Goal: Transaction & Acquisition: Purchase product/service

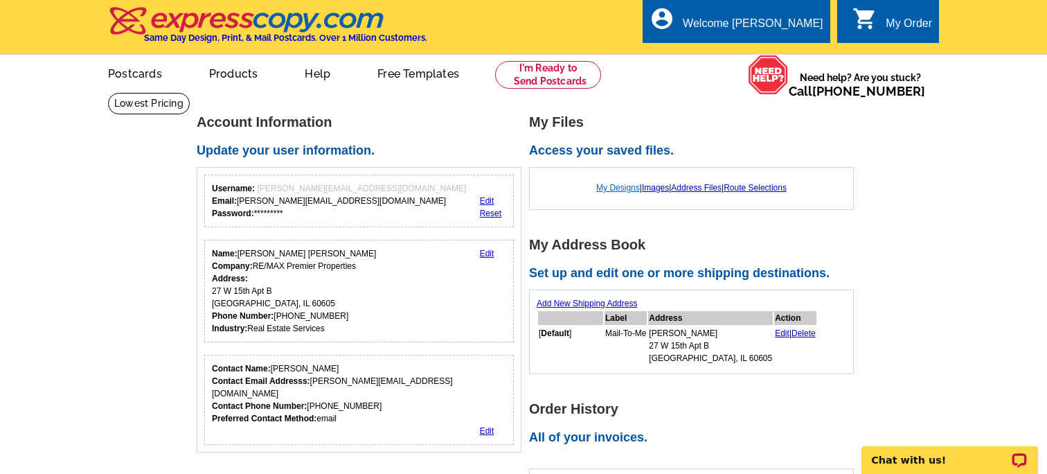
click at [604, 183] on link "My Designs" at bounding box center [618, 188] width 44 height 10
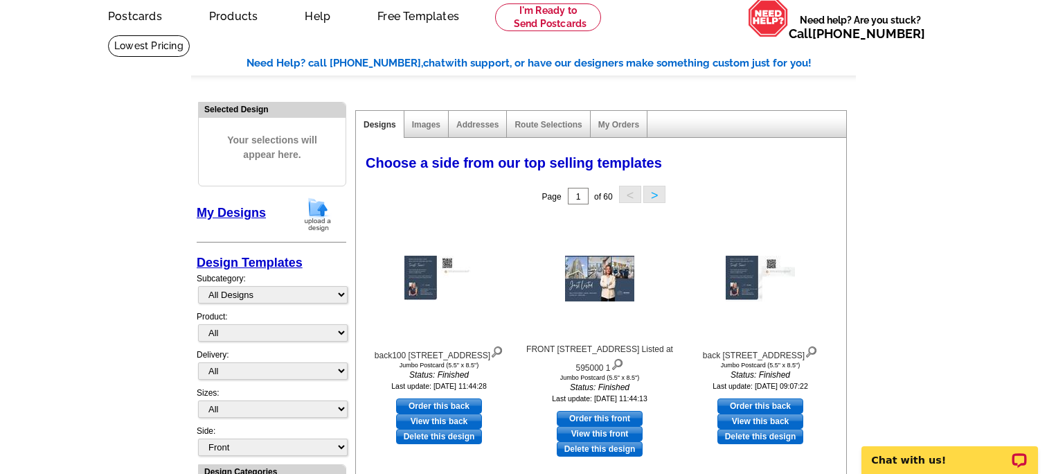
scroll to position [43, 0]
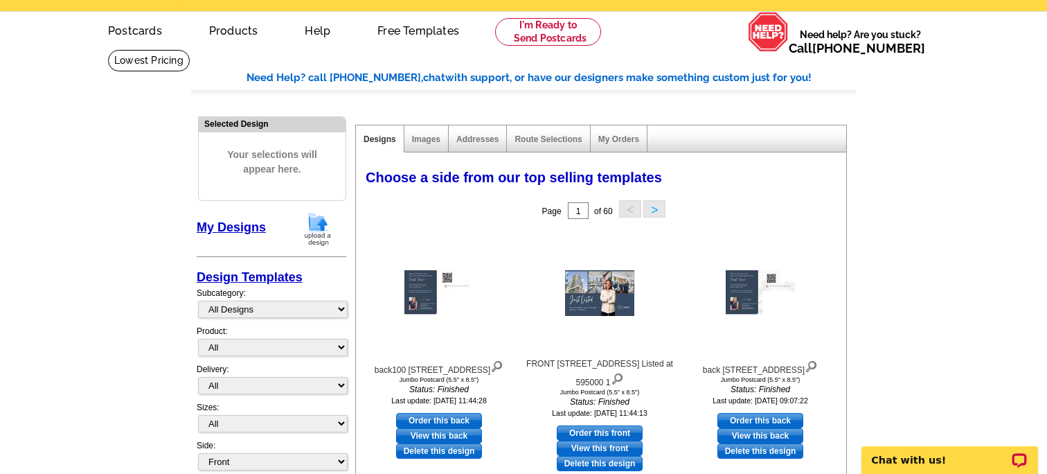
click at [322, 226] on img at bounding box center [318, 228] width 36 height 35
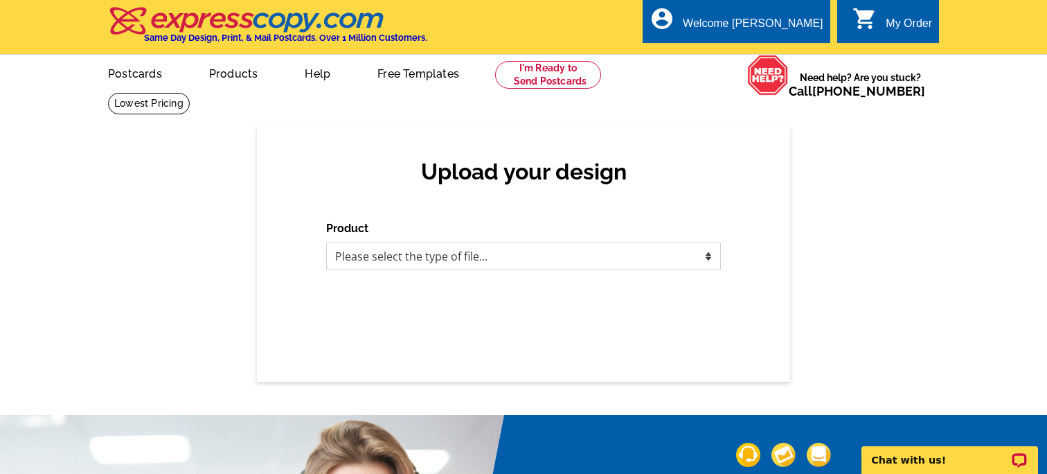
click at [361, 263] on select "Please select the type of file... Postcards Business Cards Letters and flyers G…" at bounding box center [523, 256] width 395 height 28
select select "1"
click at [326, 242] on select "Please select the type of file... Postcards Business Cards Letters and flyers G…" at bounding box center [523, 256] width 395 height 28
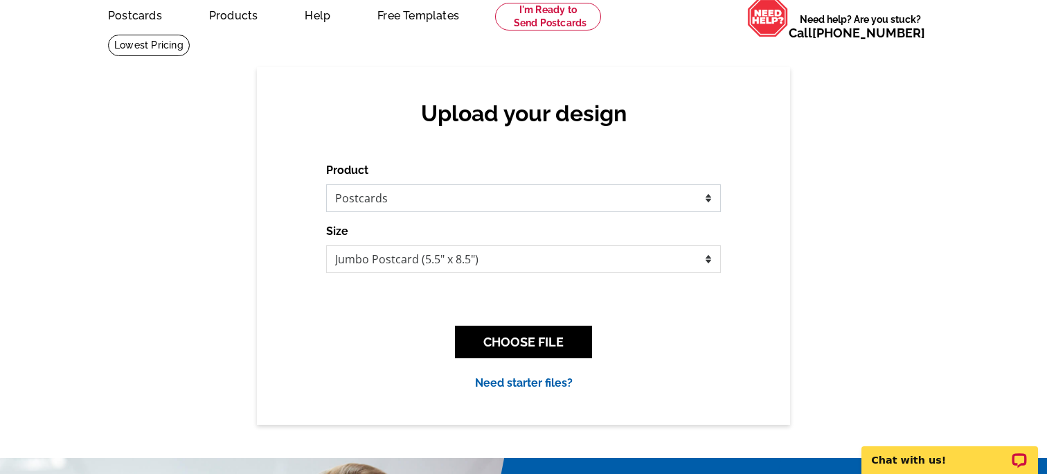
scroll to position [68, 0]
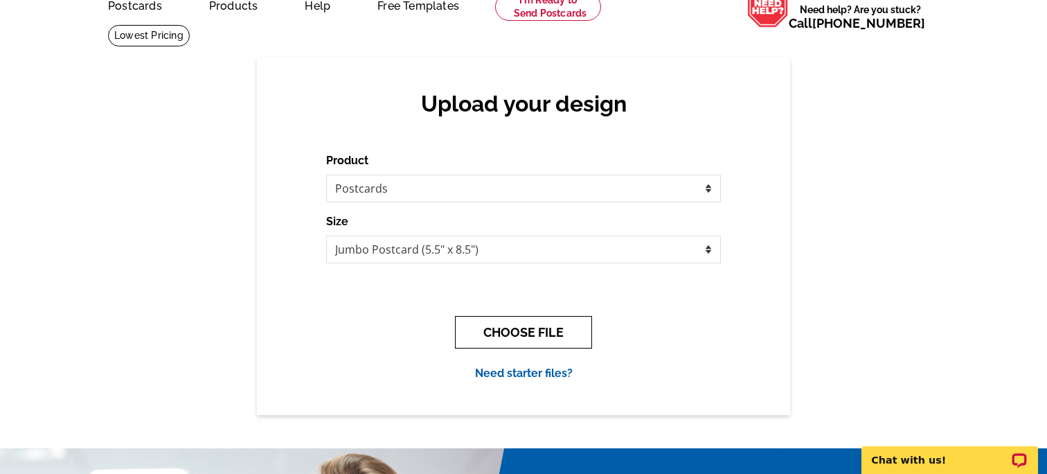
click at [511, 337] on button "CHOOSE FILE" at bounding box center [523, 332] width 137 height 33
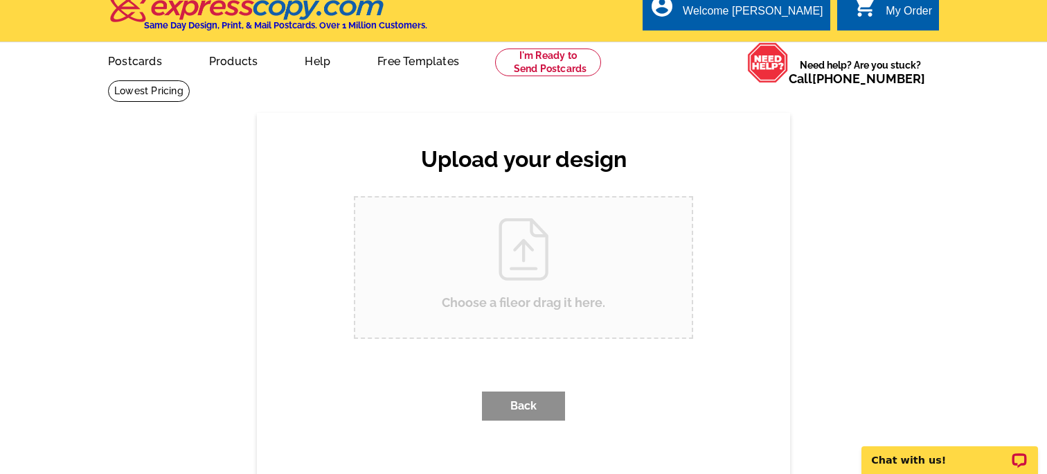
scroll to position [0, 0]
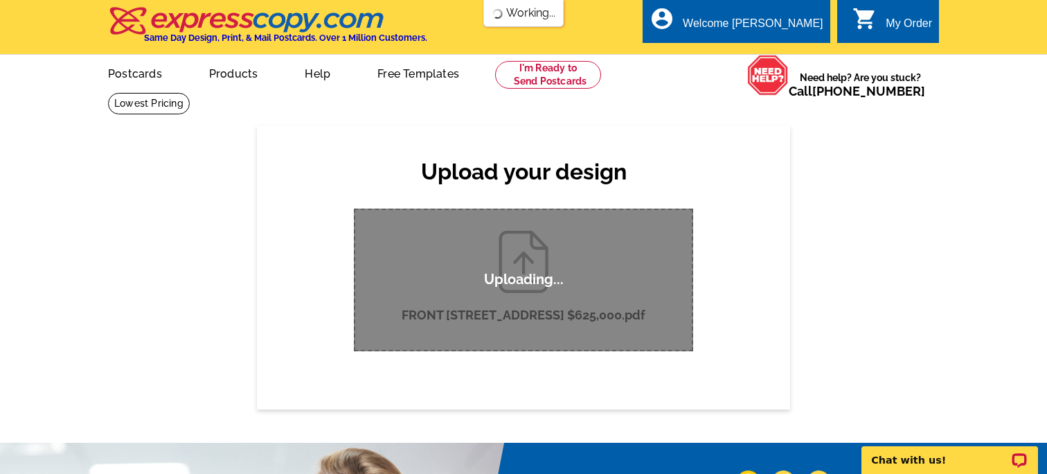
click at [466, 339] on div "Uploading..." at bounding box center [523, 279] width 339 height 143
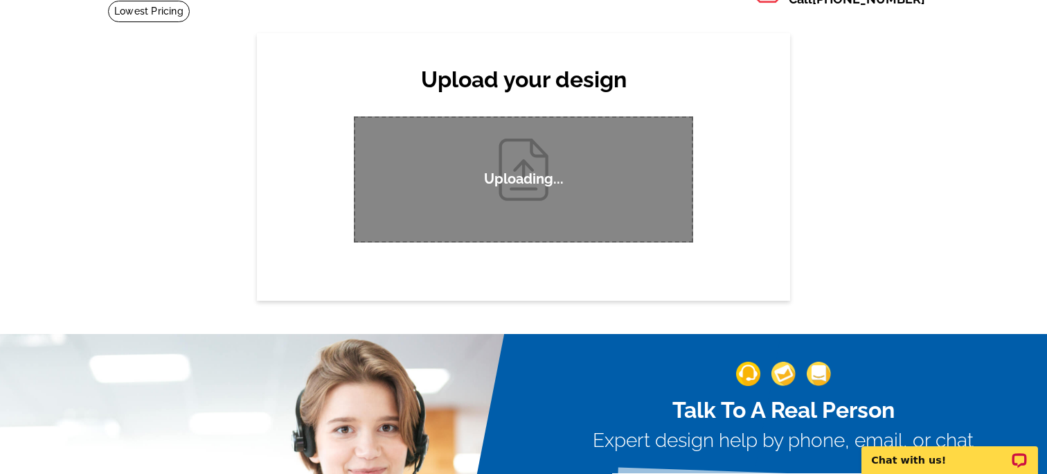
scroll to position [114, 0]
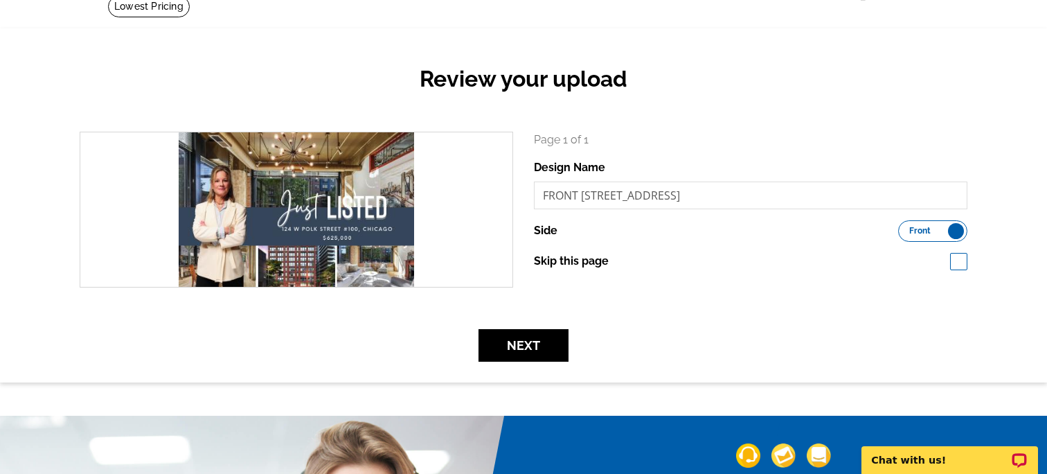
scroll to position [98, 0]
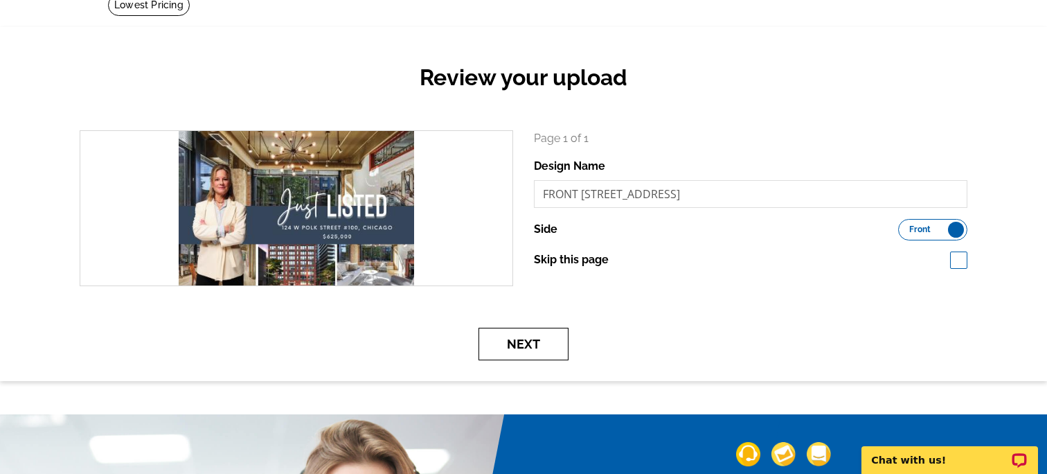
click at [526, 348] on button "Next" at bounding box center [523, 344] width 90 height 33
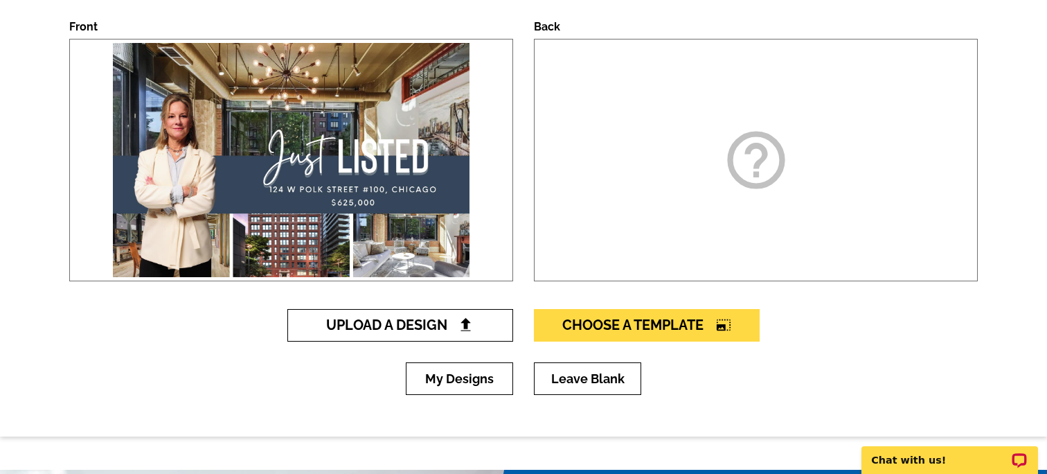
click at [397, 333] on link "Upload A Design" at bounding box center [400, 325] width 226 height 33
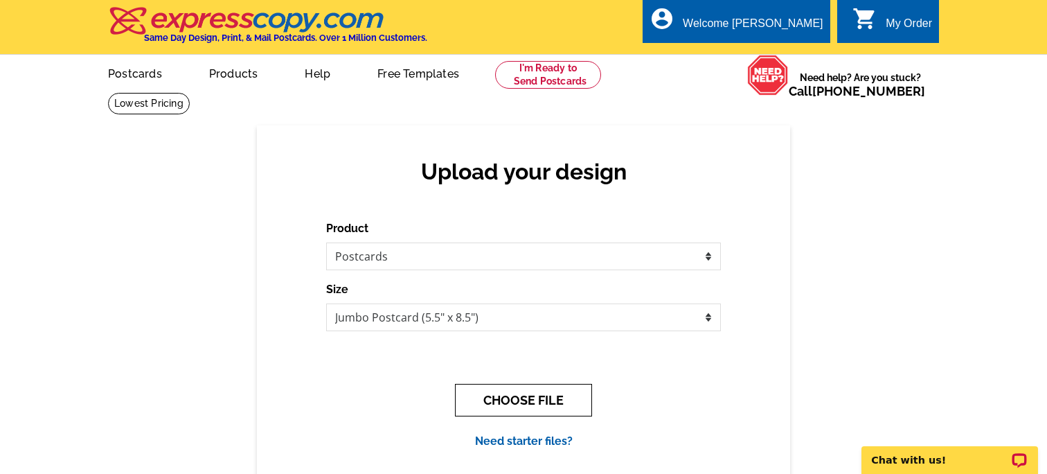
click at [537, 402] on button "CHOOSE FILE" at bounding box center [523, 400] width 137 height 33
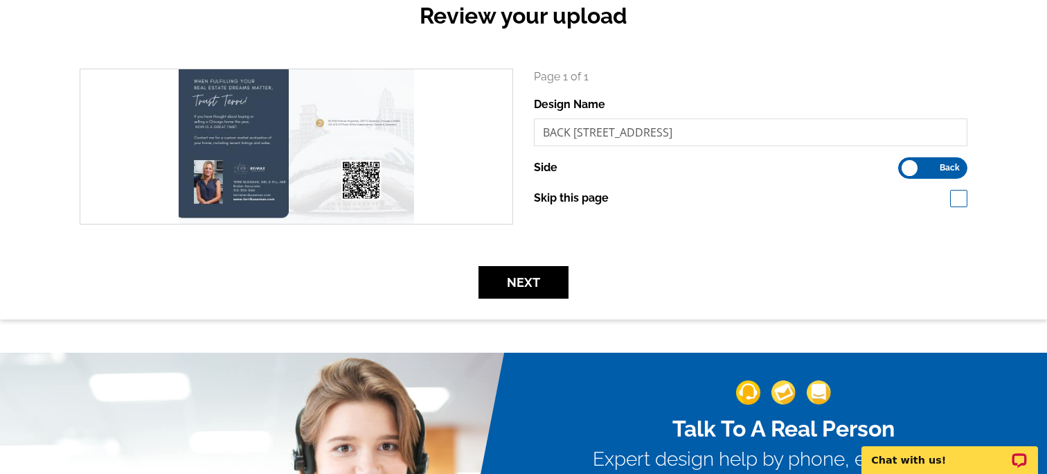
scroll to position [170, 0]
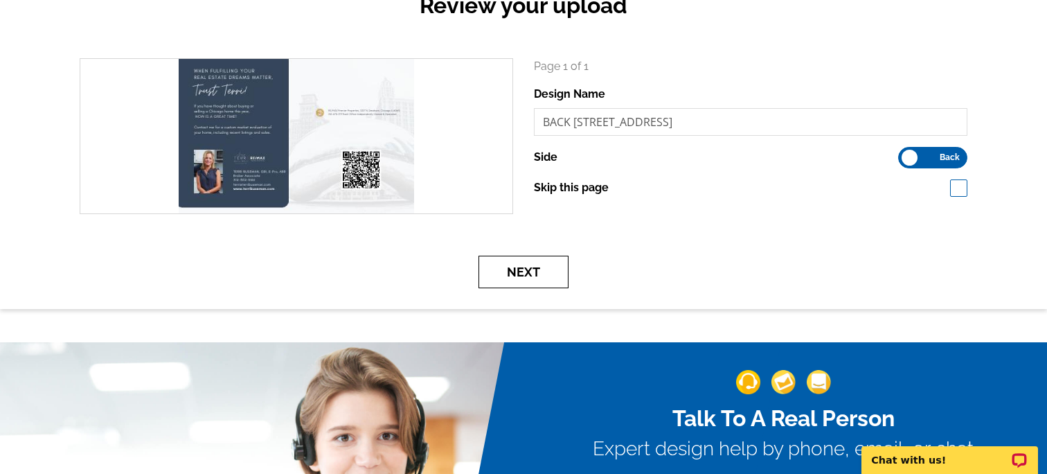
click at [522, 274] on button "Next" at bounding box center [523, 272] width 90 height 33
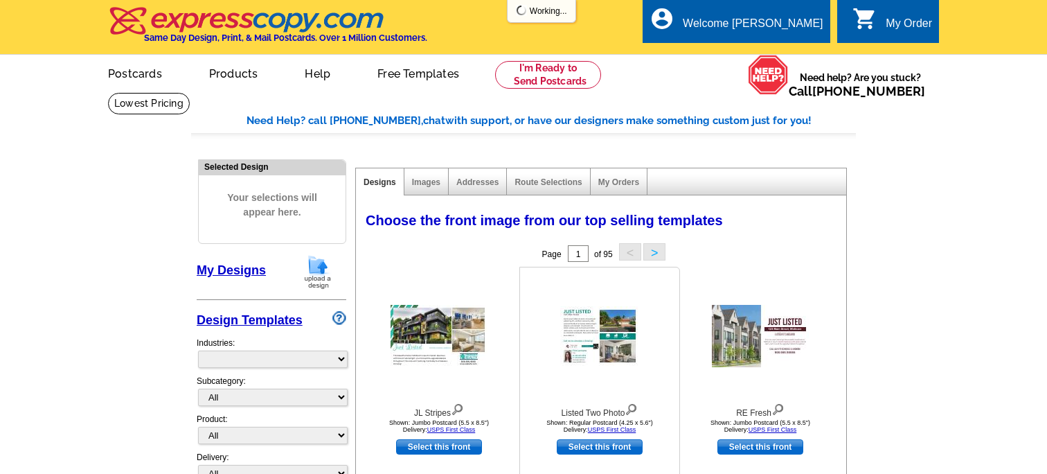
select select "785"
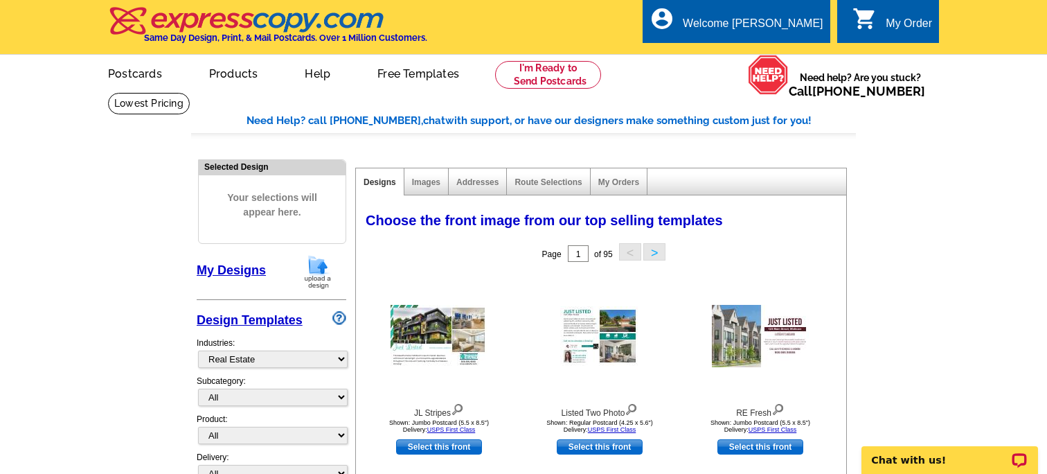
click at [249, 270] on link "My Designs" at bounding box center [231, 270] width 69 height 14
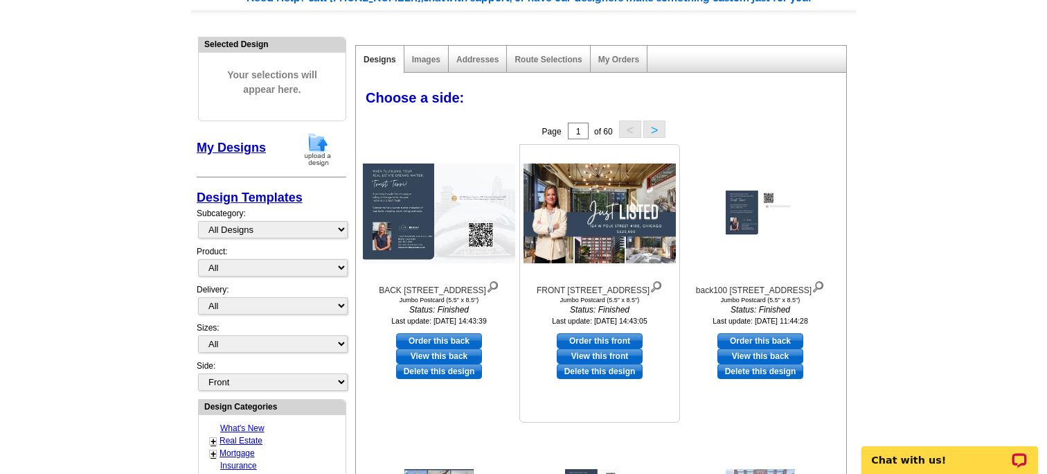
scroll to position [126, 0]
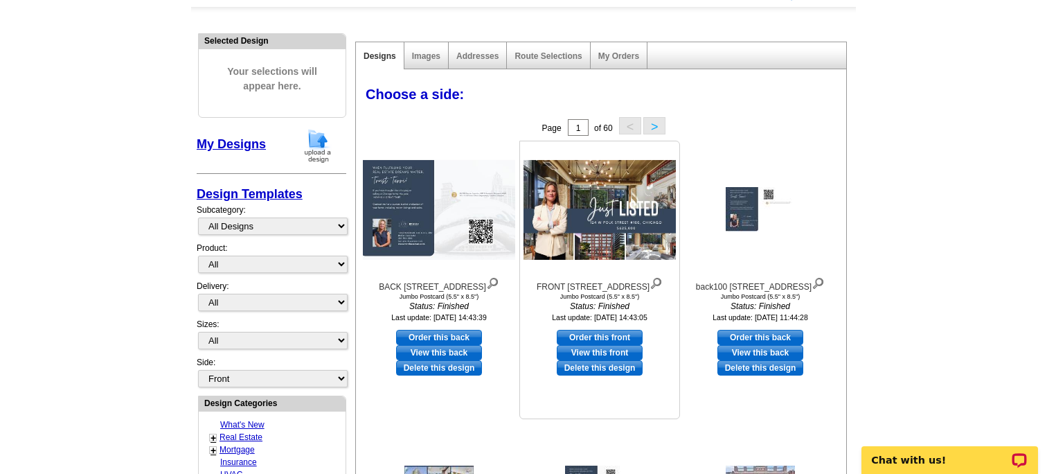
click at [600, 345] on link "Order this front" at bounding box center [600, 337] width 86 height 15
select select "2"
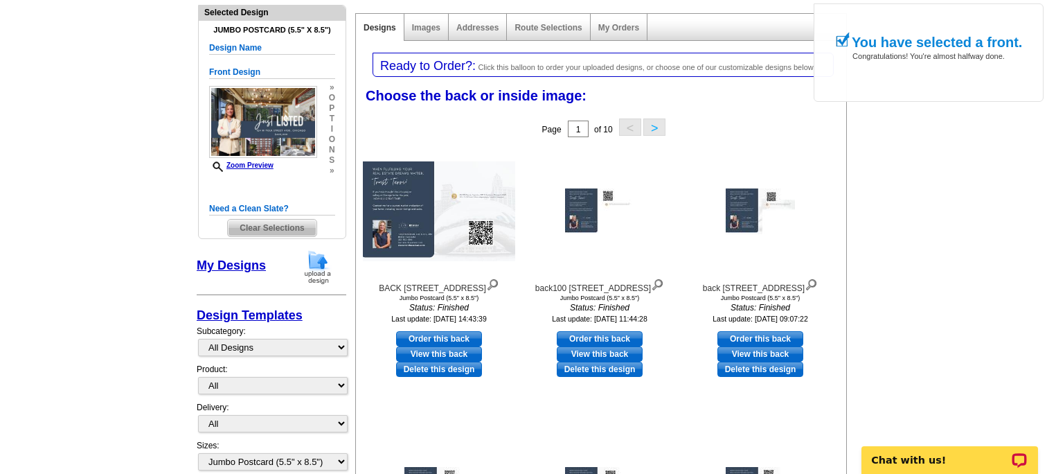
scroll to position [159, 0]
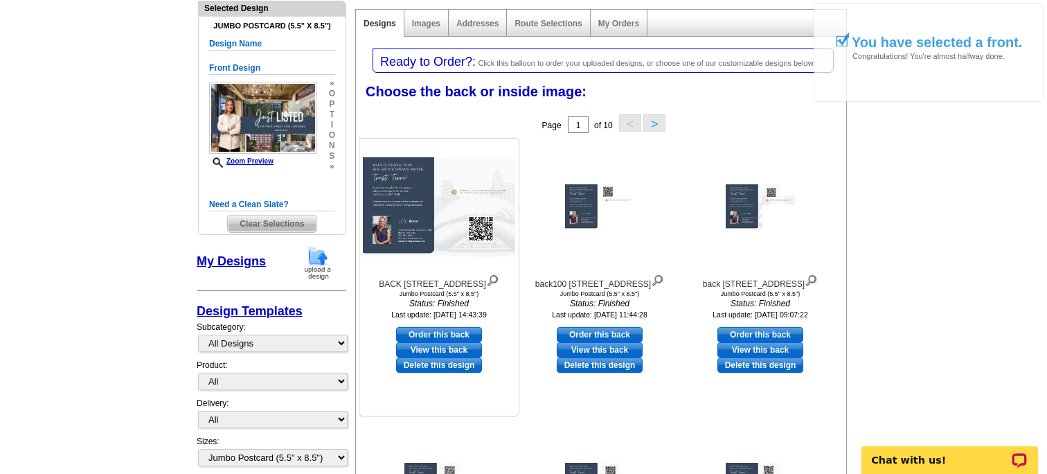
click at [437, 342] on link "Order this back" at bounding box center [439, 334] width 86 height 15
select select "front"
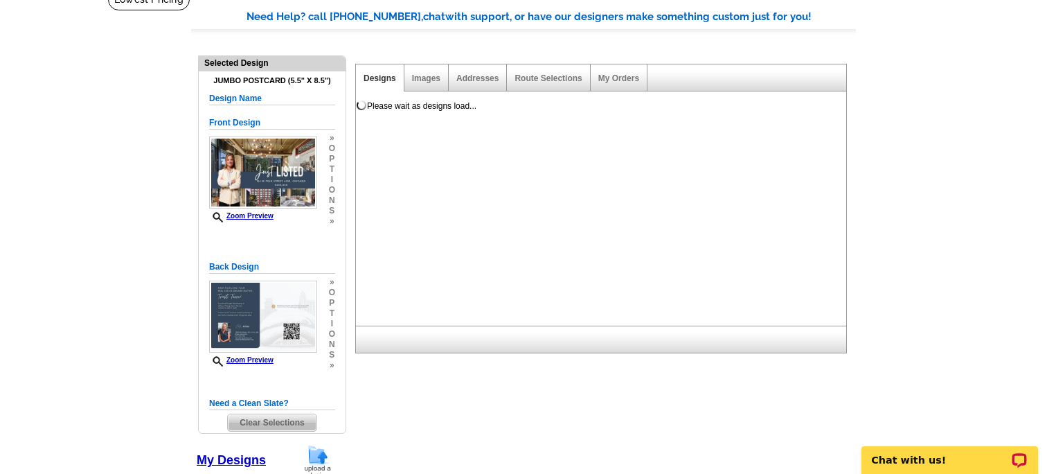
scroll to position [108, 0]
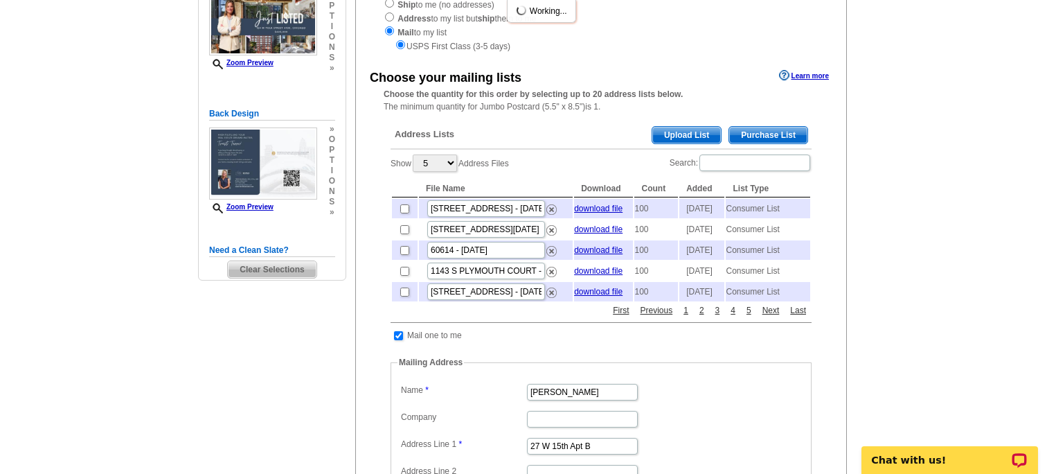
scroll to position [210, 0]
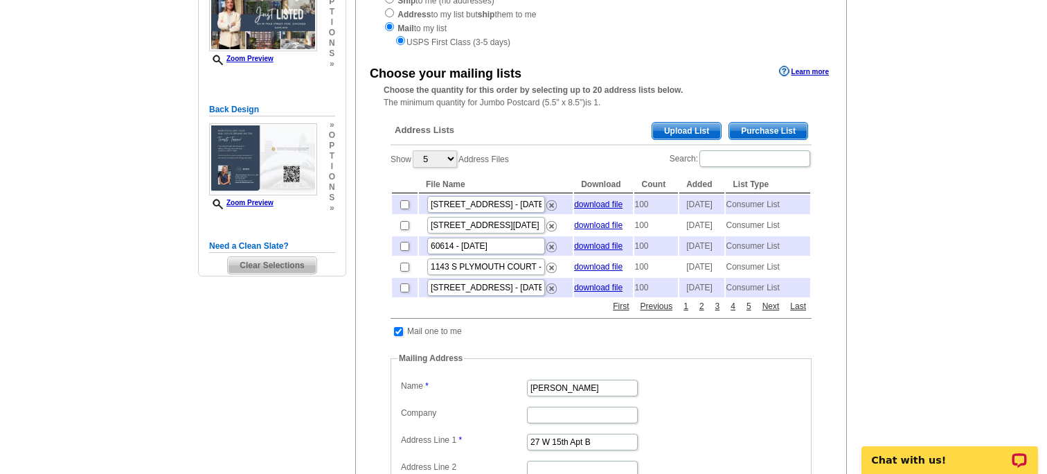
click at [761, 130] on span "Purchase List" at bounding box center [768, 131] width 78 height 17
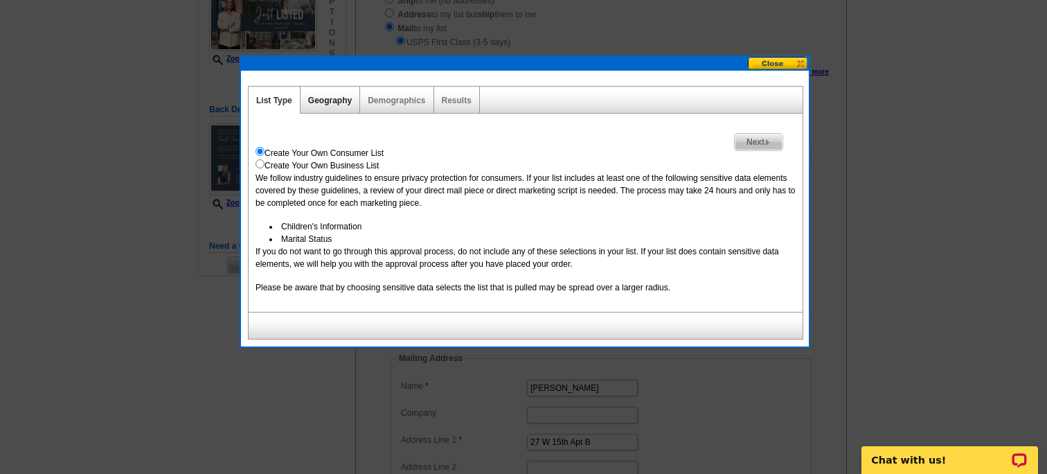
click at [330, 100] on link "Geography" at bounding box center [330, 101] width 44 height 10
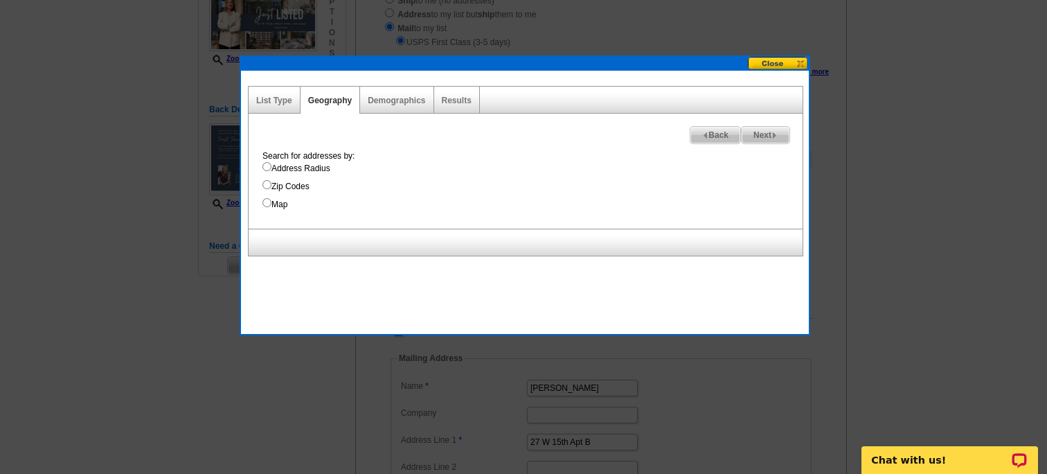
click at [267, 169] on input "Address Radius" at bounding box center [266, 166] width 9 height 9
radio input "true"
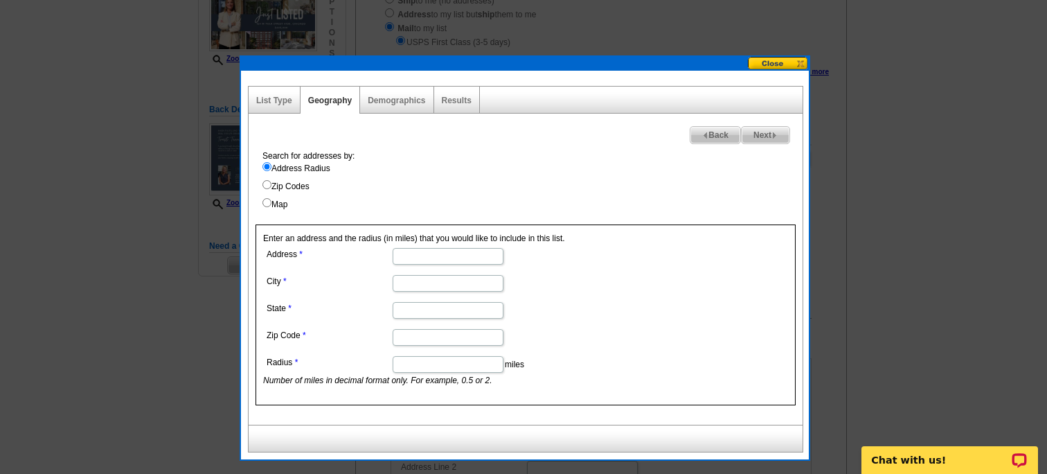
click at [422, 253] on input "Address" at bounding box center [448, 256] width 111 height 17
paste input "124 W Polk Street #100"
click at [460, 254] on input "124 W Polk Street #100" at bounding box center [448, 256] width 111 height 17
drag, startPoint x: 460, startPoint y: 254, endPoint x: 532, endPoint y: 261, distance: 72.3
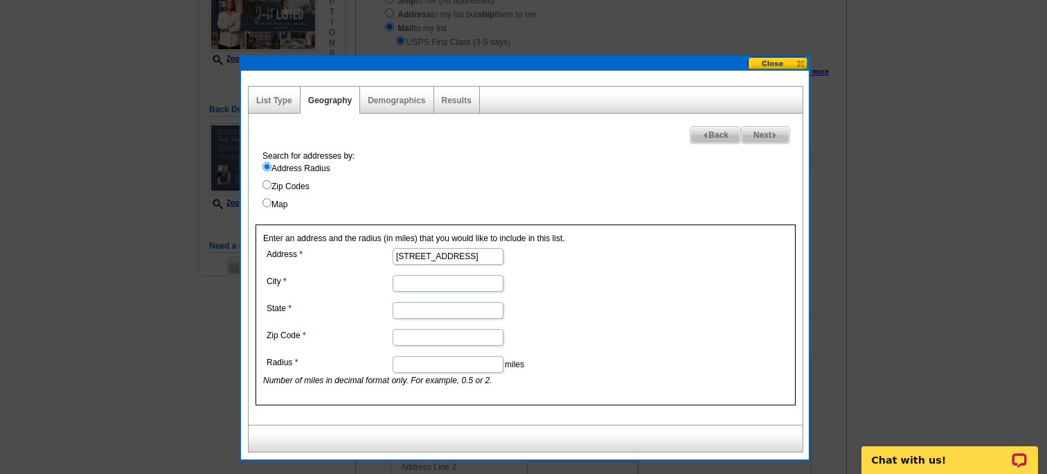
click at [532, 261] on dd "124 W Polk Street #100" at bounding box center [447, 254] width 368 height 21
click at [553, 268] on dl "Address 124 W Polk Street #100 City State Zip Code Radius miles Number of miles…" at bounding box center [447, 315] width 368 height 142
click at [463, 254] on input "124 W Polk Street #100" at bounding box center [448, 256] width 111 height 17
click at [391, 244] on div at bounding box center [391, 244] width 0 height 0
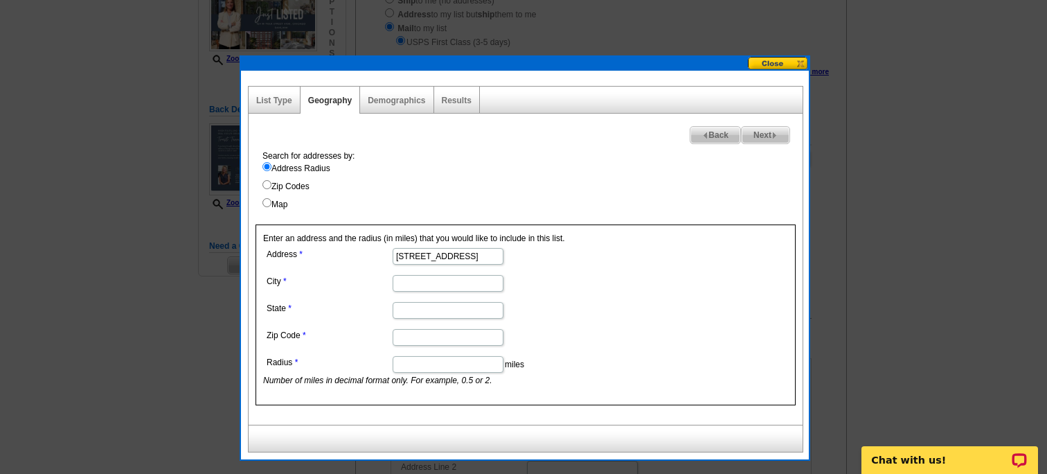
click at [391, 244] on div at bounding box center [391, 244] width 0 height 0
click at [673, 264] on form "Address 124 W Polk Street #100 City State Zip Code Radius miles Number of miles…" at bounding box center [525, 315] width 525 height 142
click at [463, 253] on input "124 W Polk Street #100" at bounding box center [448, 256] width 111 height 17
type input "124 W Polk Street"
click at [419, 311] on input "State" at bounding box center [448, 310] width 111 height 17
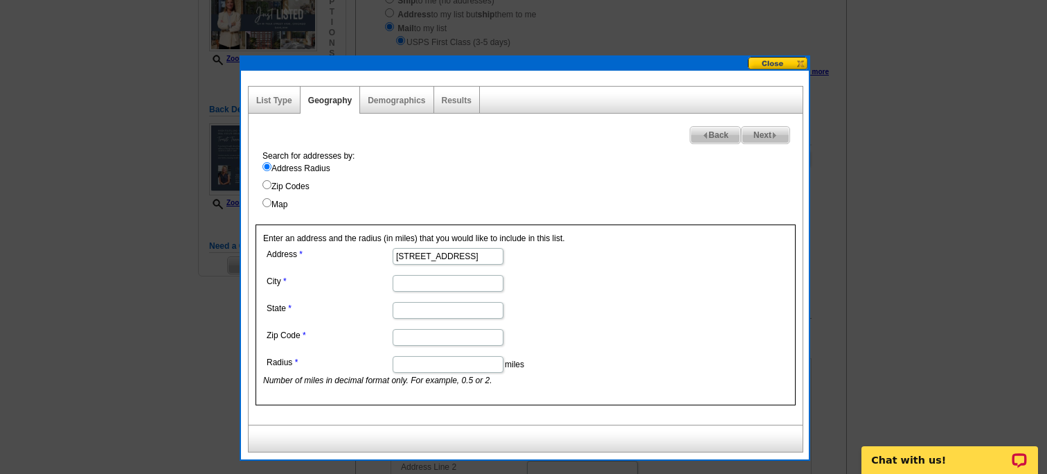
click at [414, 280] on input "City" at bounding box center [448, 283] width 111 height 17
type input "chicago"
click at [604, 268] on dl "Address 124 W Polk Street City chicago State Zip Code Radius miles Number of mi…" at bounding box center [447, 315] width 368 height 142
click at [418, 313] on input "State" at bounding box center [448, 310] width 111 height 17
type input "IL"
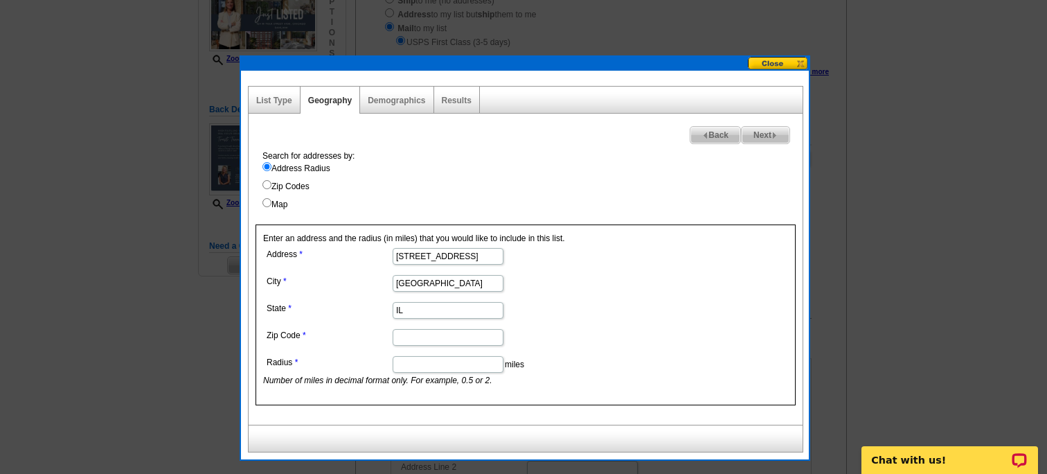
type input "60605"
click at [449, 360] on input "Radius" at bounding box center [448, 364] width 111 height 17
type input ".5"
click at [561, 352] on dd ".5 miles Number of miles in decimal format only. For example, 0.5 or 2." at bounding box center [447, 369] width 368 height 34
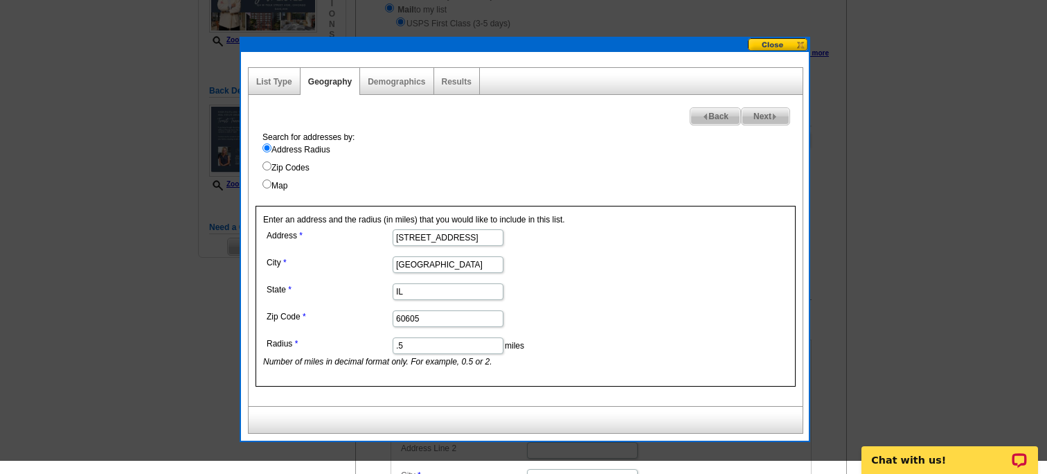
scroll to position [215, 0]
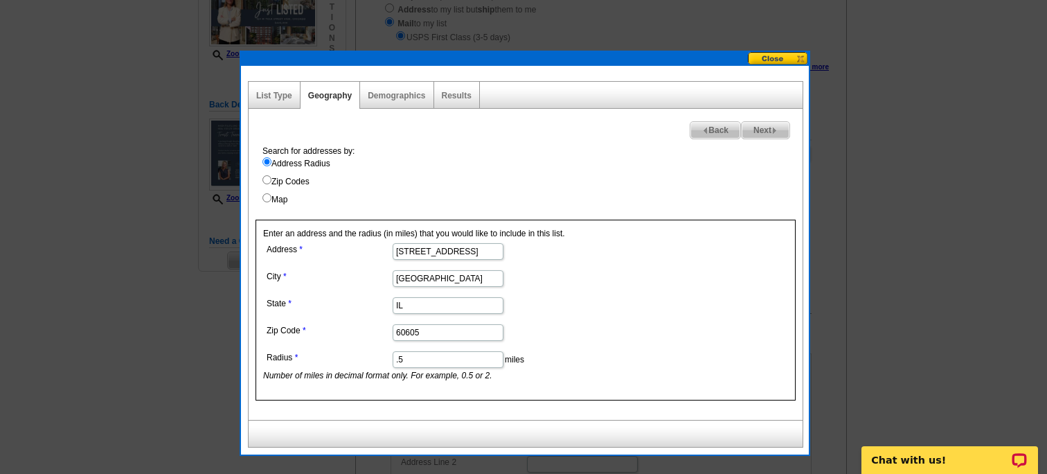
click at [766, 134] on span "Next" at bounding box center [766, 130] width 48 height 17
select select
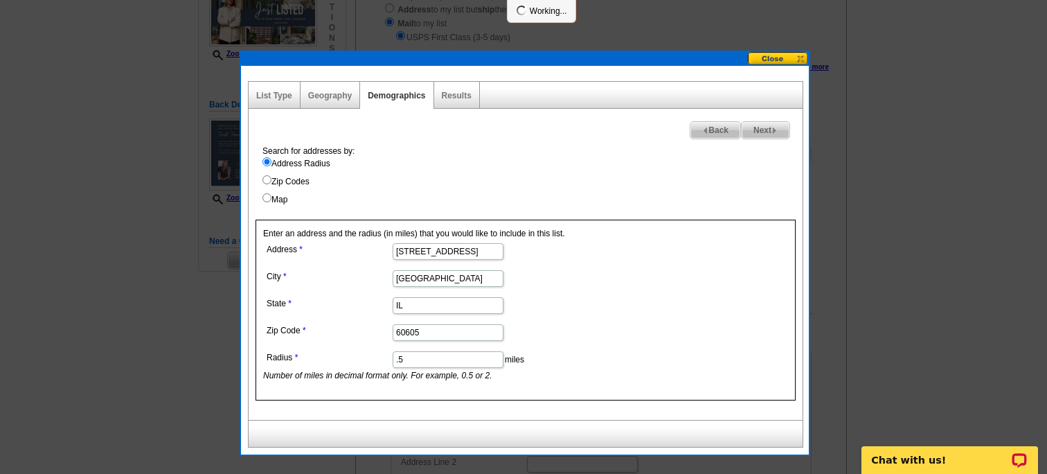
select select
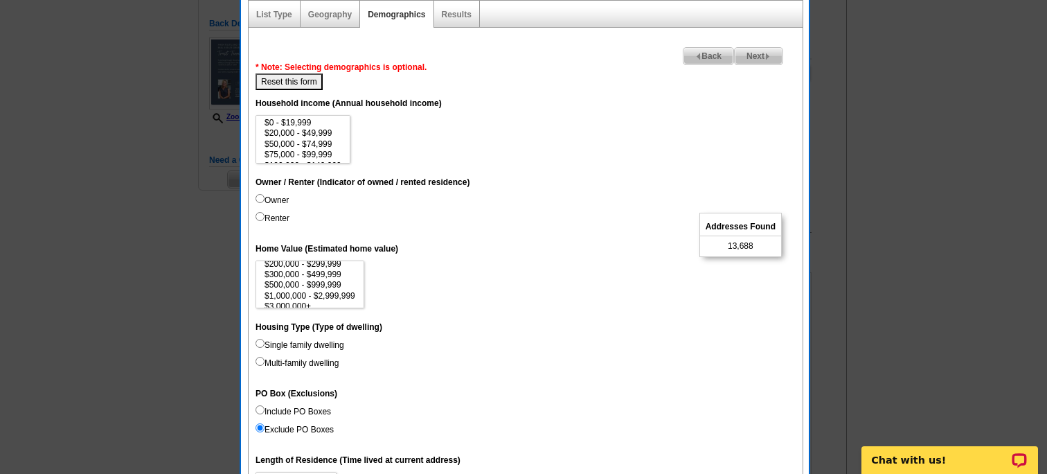
scroll to position [58, 0]
select select "500000-999999"
click at [321, 283] on option "$500,000 - $999,999" at bounding box center [309, 284] width 93 height 10
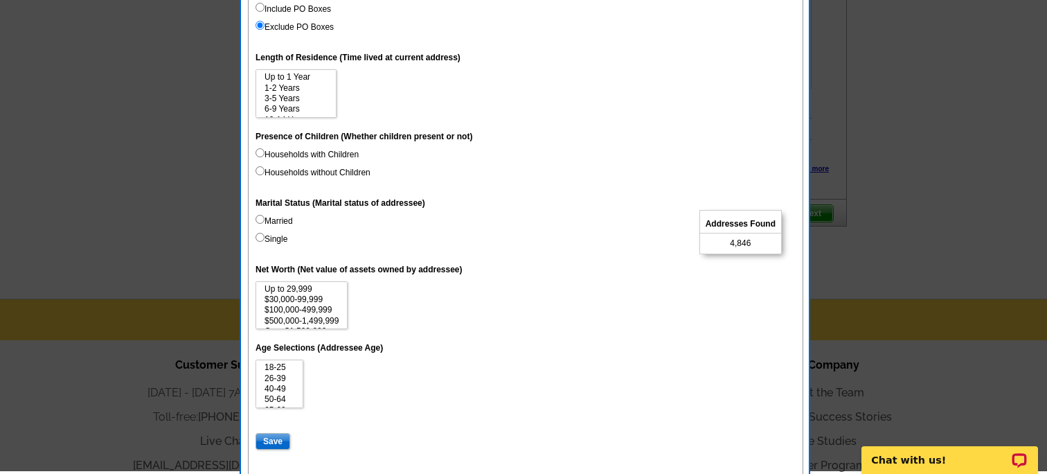
scroll to position [705, 0]
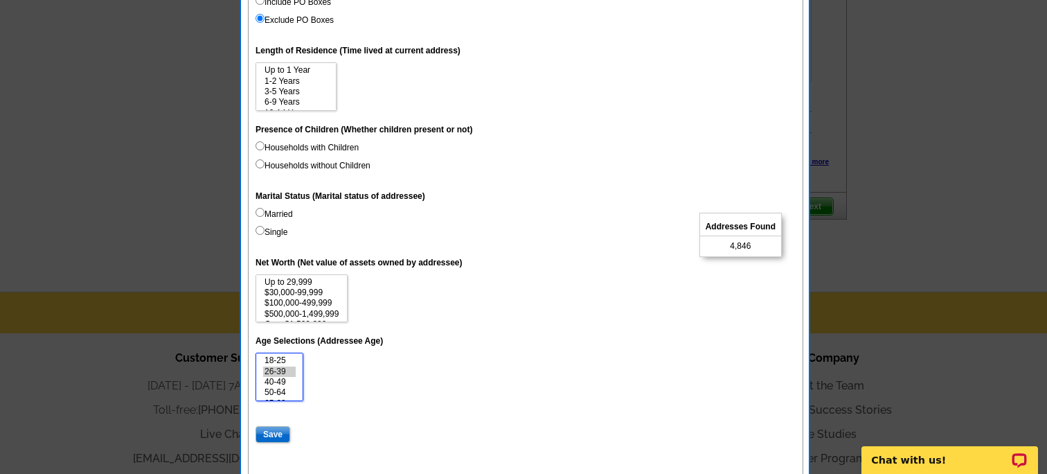
click at [280, 370] on option "26-39" at bounding box center [279, 371] width 33 height 10
select select "26-39"
click at [276, 371] on option "65-69" at bounding box center [279, 371] width 33 height 10
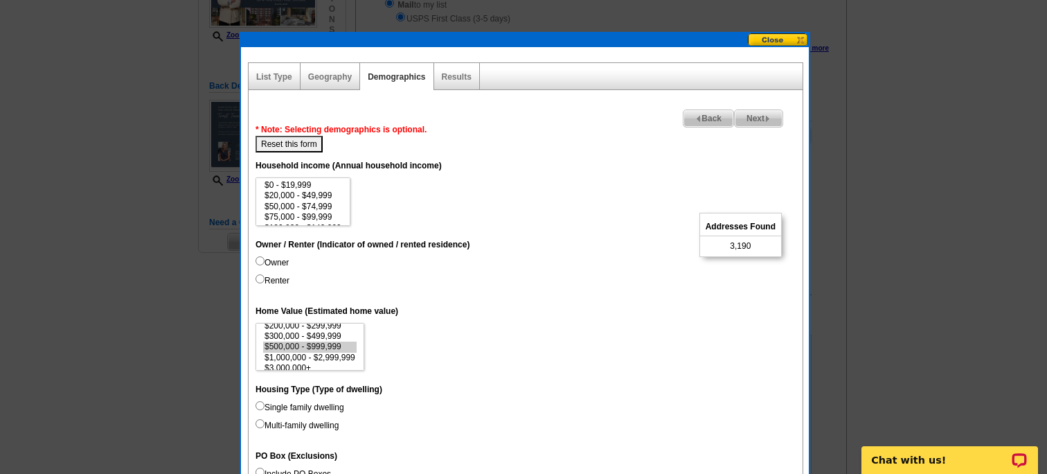
scroll to position [215, 0]
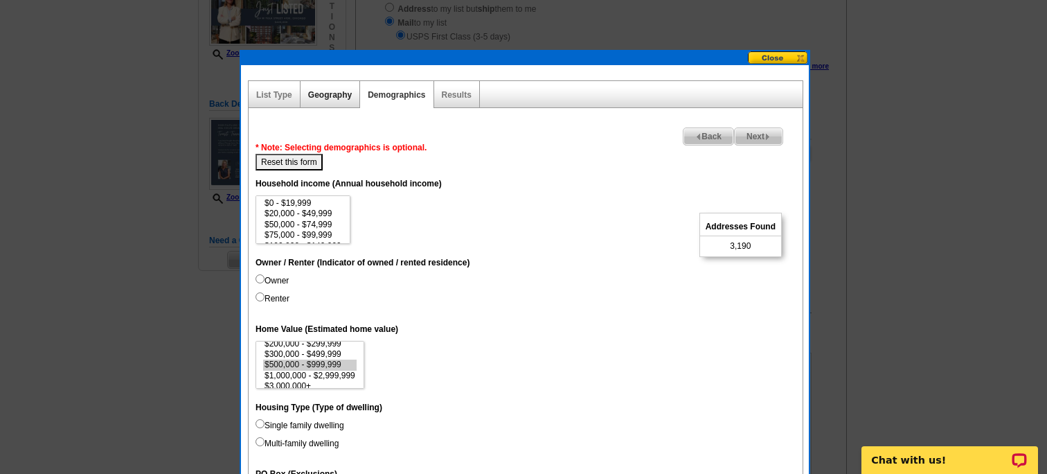
click at [321, 97] on link "Geography" at bounding box center [330, 95] width 44 height 10
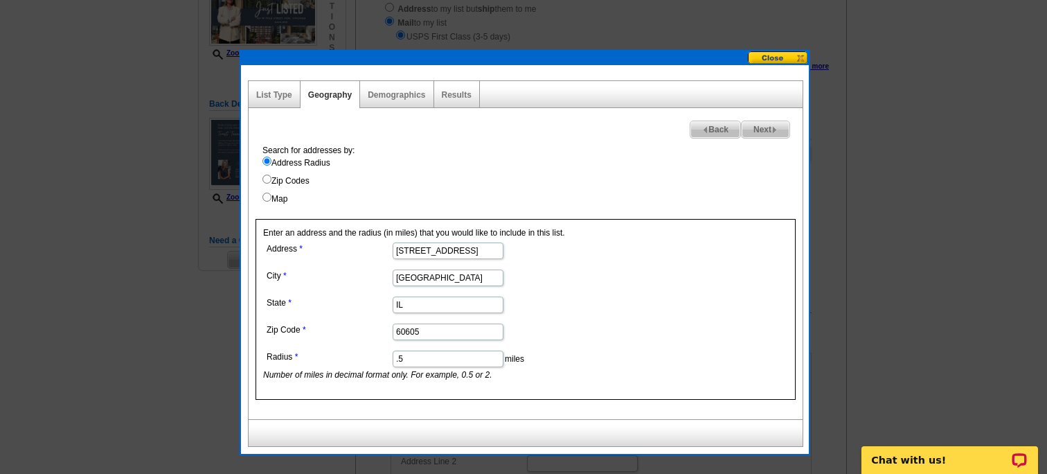
click at [422, 359] on input ".5" at bounding box center [448, 358] width 111 height 17
type input ".25"
click at [576, 348] on dd ".25 miles Number of miles in decimal format only. For example, 0.5 or 2." at bounding box center [447, 364] width 368 height 34
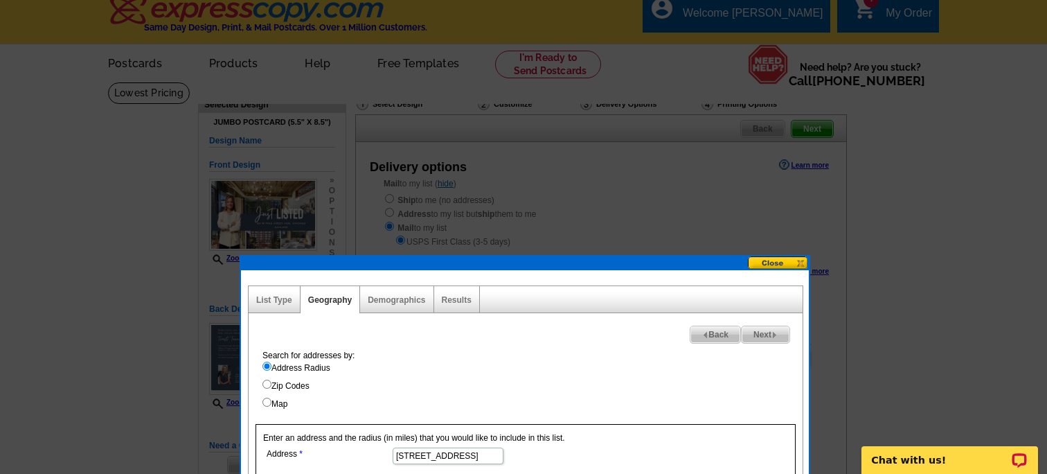
scroll to position [10, 0]
click at [763, 330] on span "Next" at bounding box center [766, 335] width 48 height 17
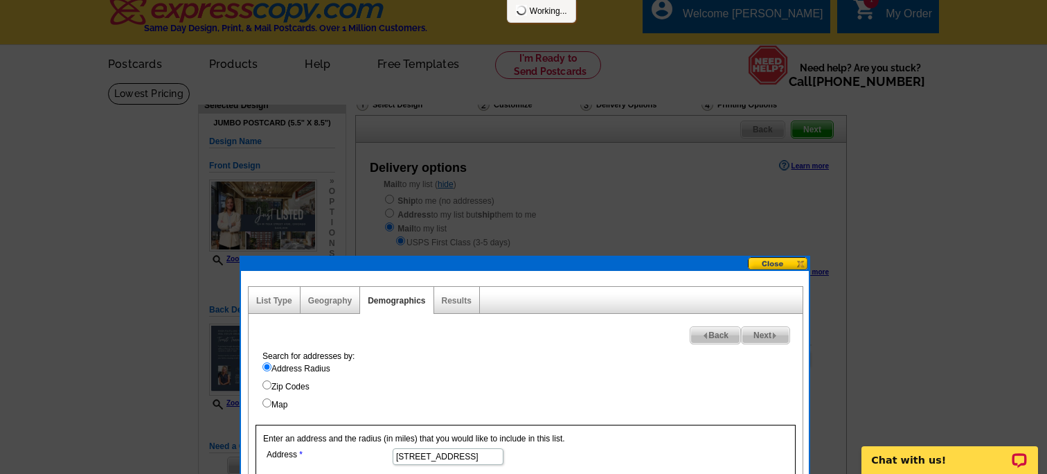
select select
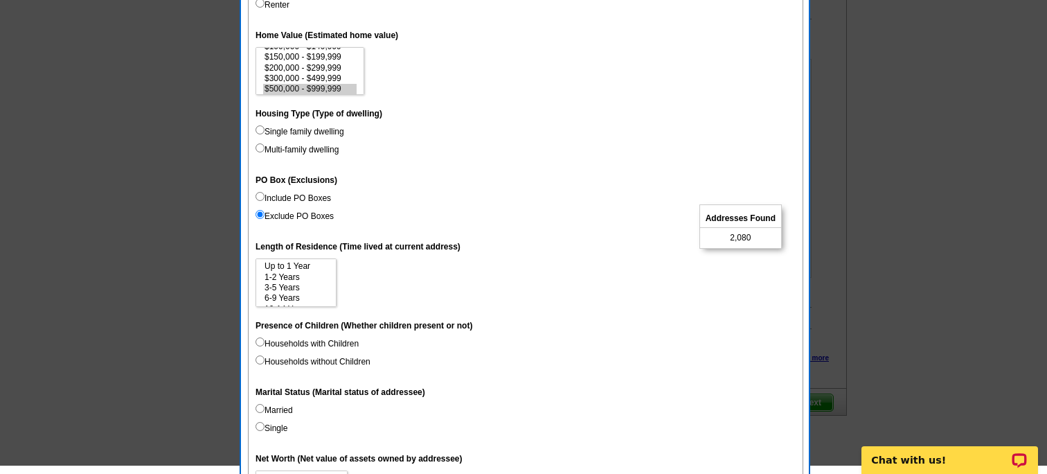
scroll to position [494, 0]
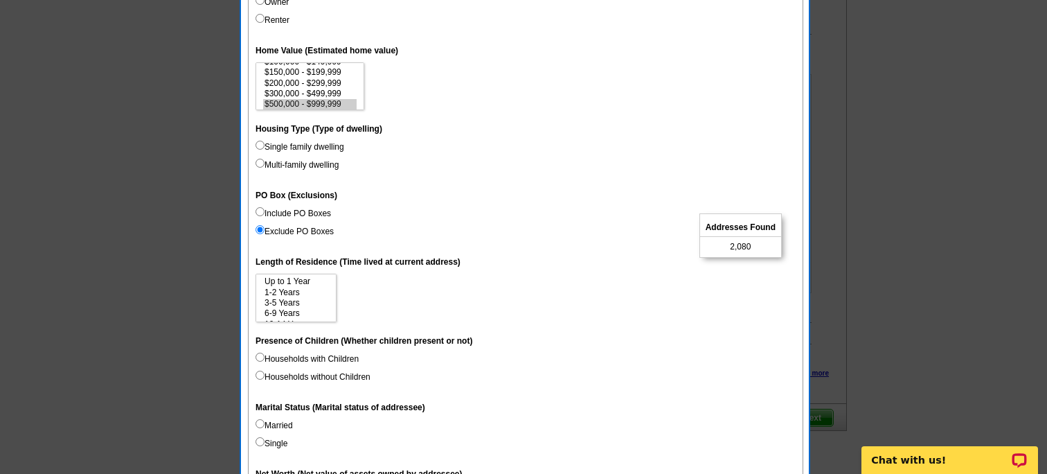
click at [260, 163] on input "Multi-family dwelling" at bounding box center [260, 163] width 9 height 9
radio input "true"
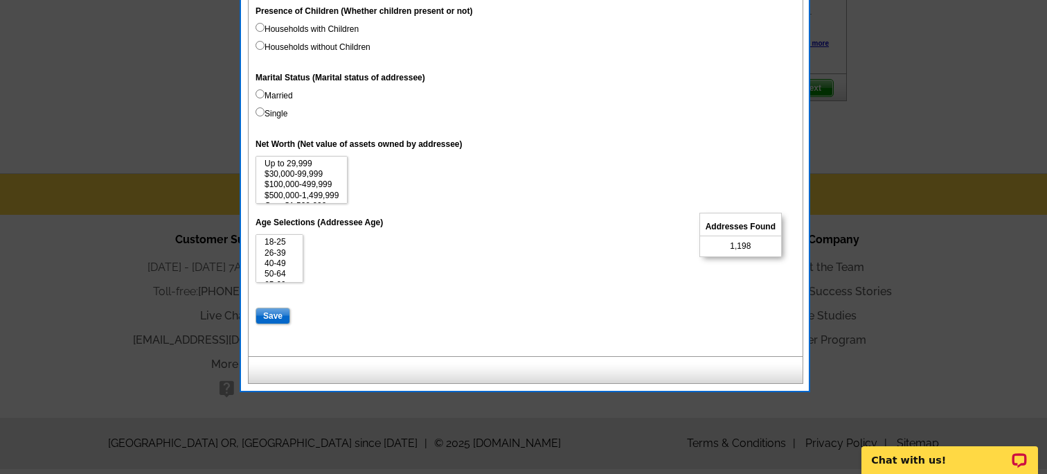
scroll to position [845, 0]
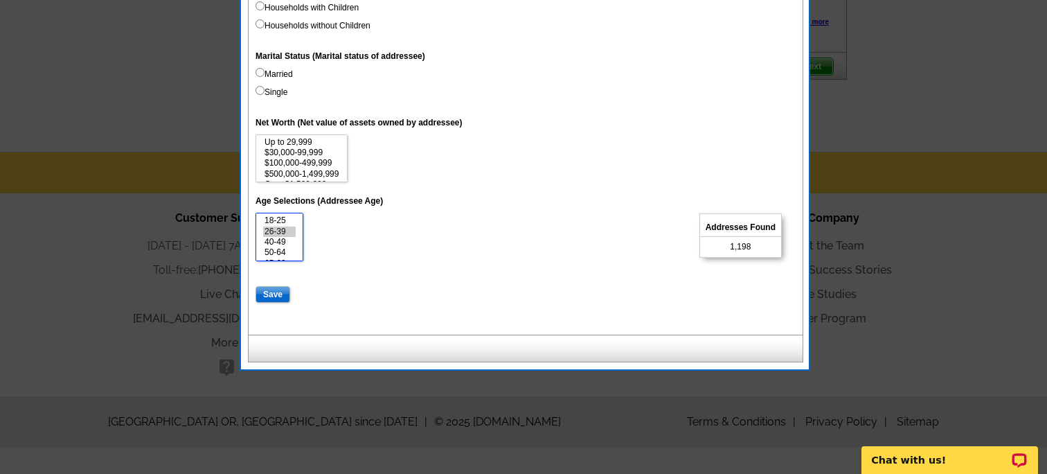
click at [276, 234] on option "26-39" at bounding box center [279, 231] width 33 height 10
select select "26-39"
click at [278, 296] on input "Save" at bounding box center [273, 294] width 35 height 17
select select
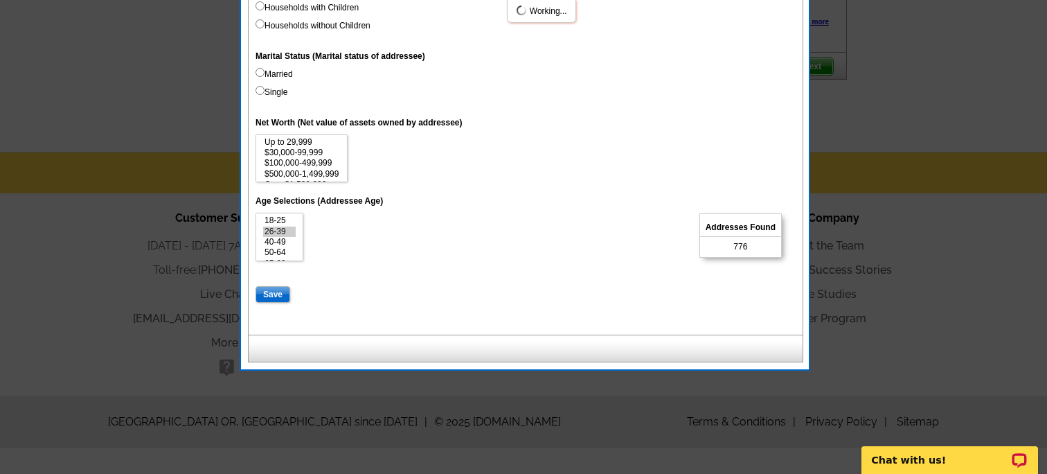
select select
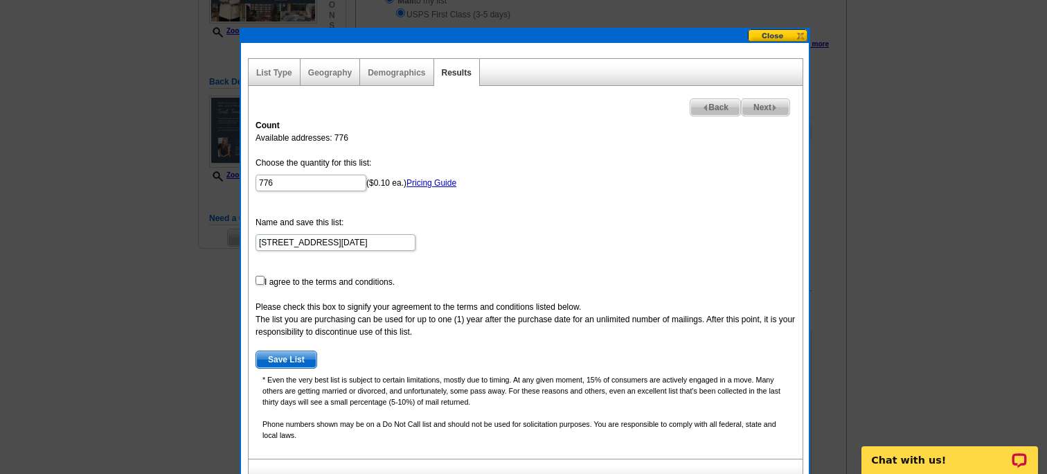
scroll to position [237, 0]
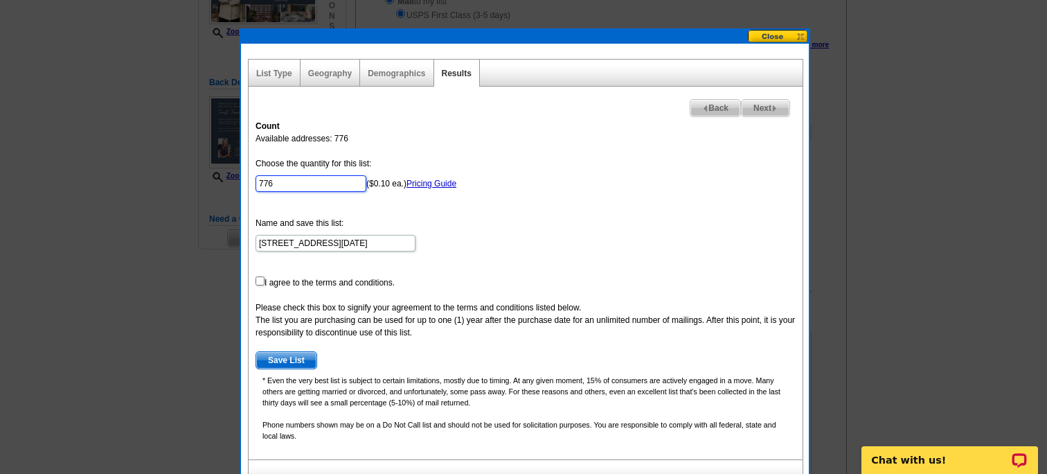
drag, startPoint x: 283, startPoint y: 180, endPoint x: 225, endPoint y: 179, distance: 58.2
click at [225, 179] on body "Welcome back Terri My Account Logout local_phone Same Day Design, Print, & Mail…" at bounding box center [523, 409] width 1047 height 1292
type input "100"
click at [501, 197] on form "Choose the quantity for this list: 100 ($0.10 ea.) Pricing Guide Name and save …" at bounding box center [526, 263] width 540 height 212
click at [262, 282] on input "checkbox" at bounding box center [260, 280] width 9 height 9
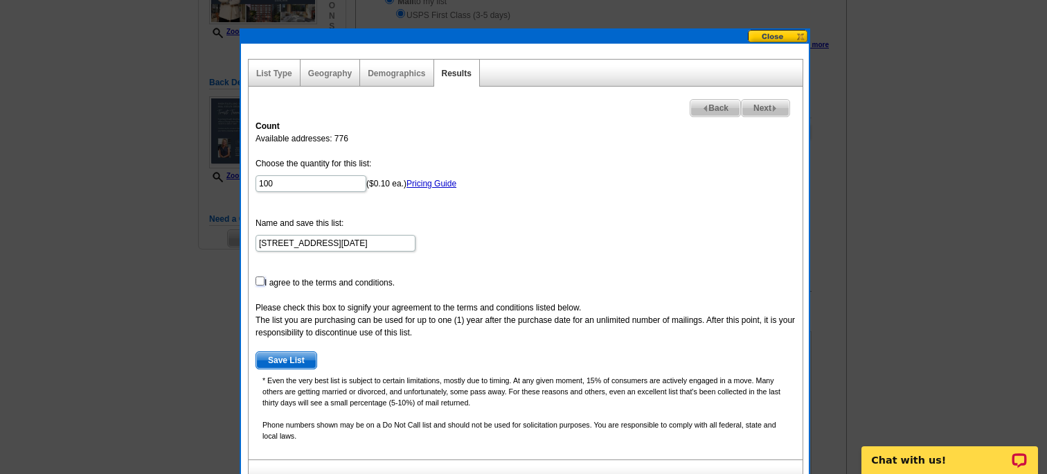
checkbox input "true"
click at [288, 357] on span "Save List" at bounding box center [286, 360] width 60 height 17
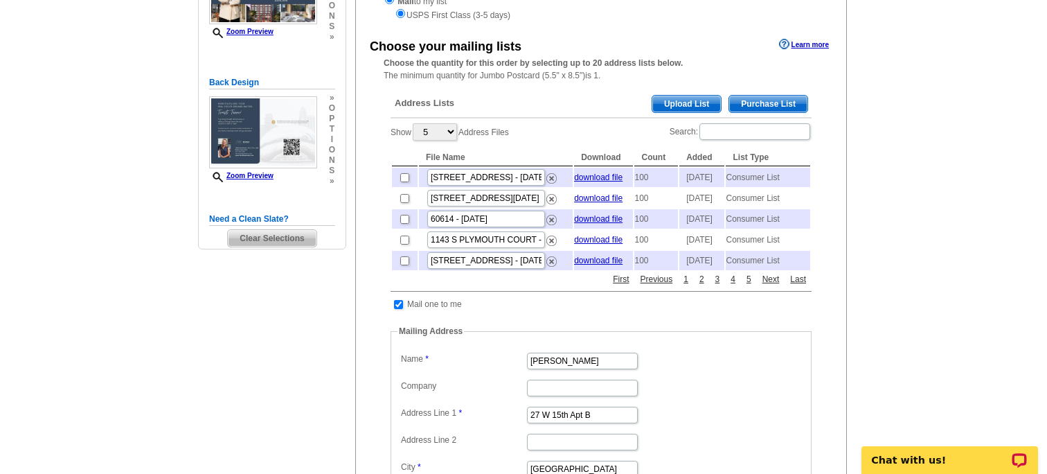
scroll to position [204, 0]
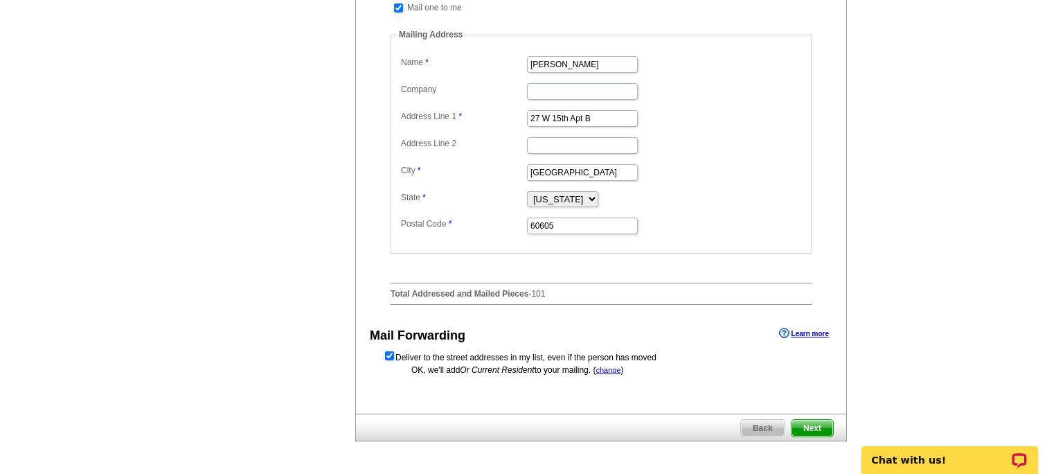
scroll to position [743, 0]
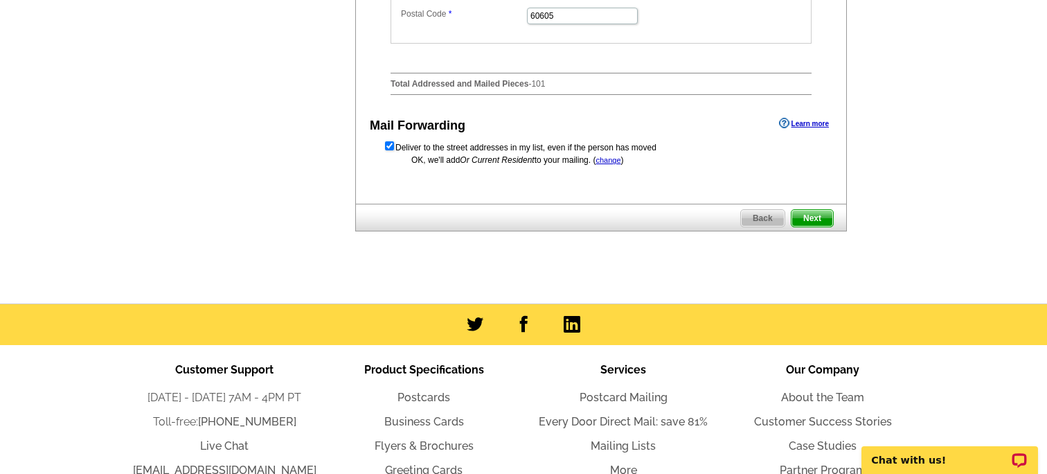
click at [809, 226] on span "Next" at bounding box center [812, 218] width 42 height 17
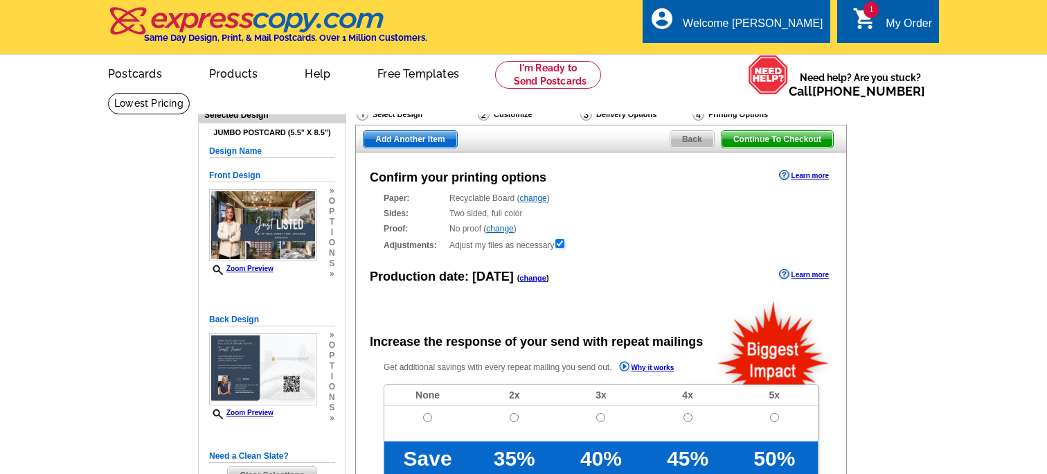
radio input "false"
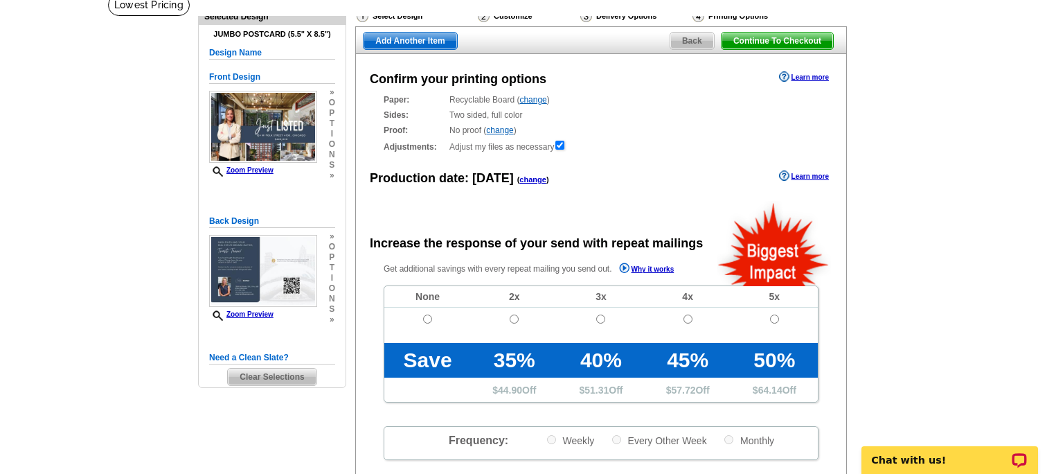
scroll to position [107, 0]
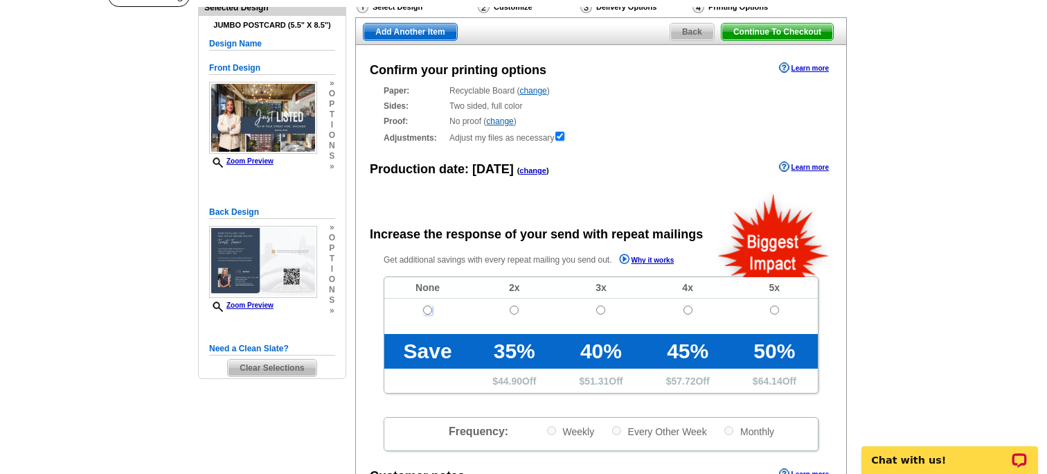
click at [429, 310] on input "radio" at bounding box center [427, 309] width 9 height 9
radio input "true"
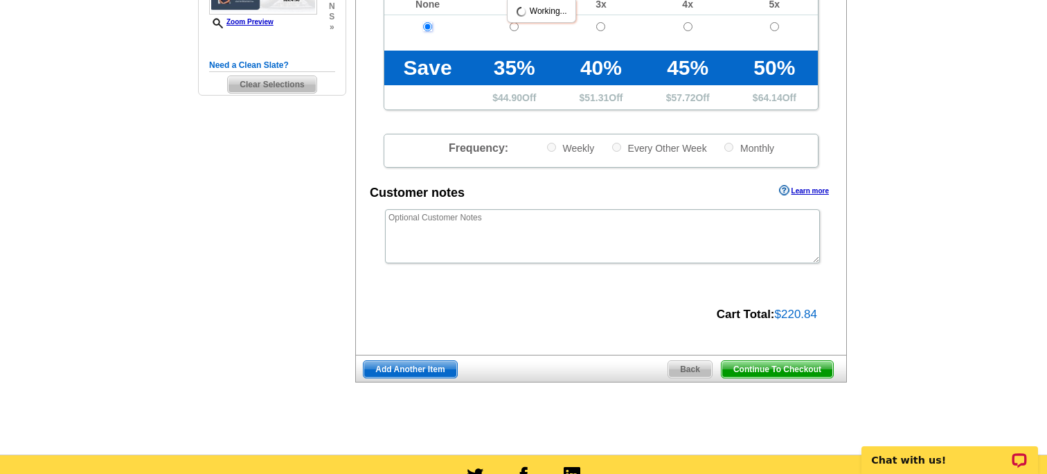
scroll to position [411, 0]
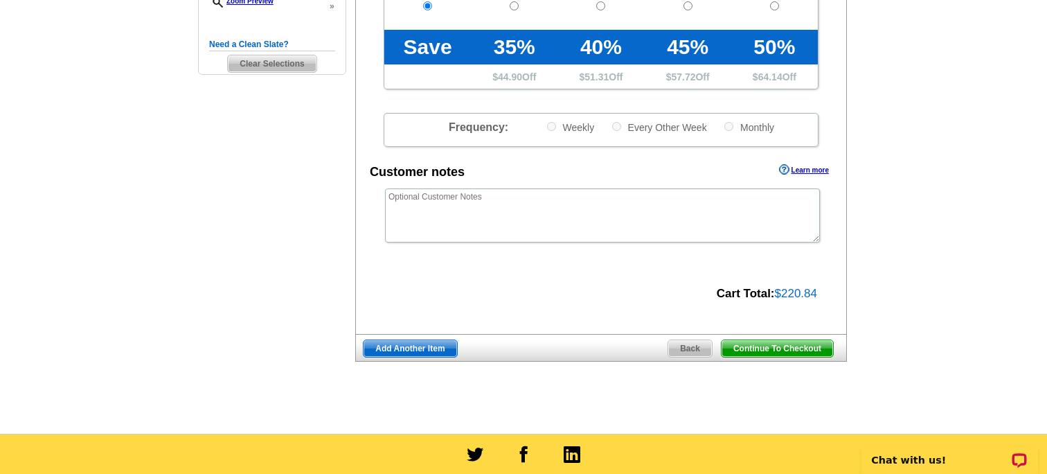
click at [772, 350] on span "Continue To Checkout" at bounding box center [777, 348] width 111 height 17
click at [773, 350] on span "Continue To Checkout" at bounding box center [777, 348] width 111 height 17
click at [782, 354] on span "Continue To Checkout" at bounding box center [777, 348] width 111 height 17
click at [781, 346] on span "Continue To Checkout" at bounding box center [777, 348] width 111 height 17
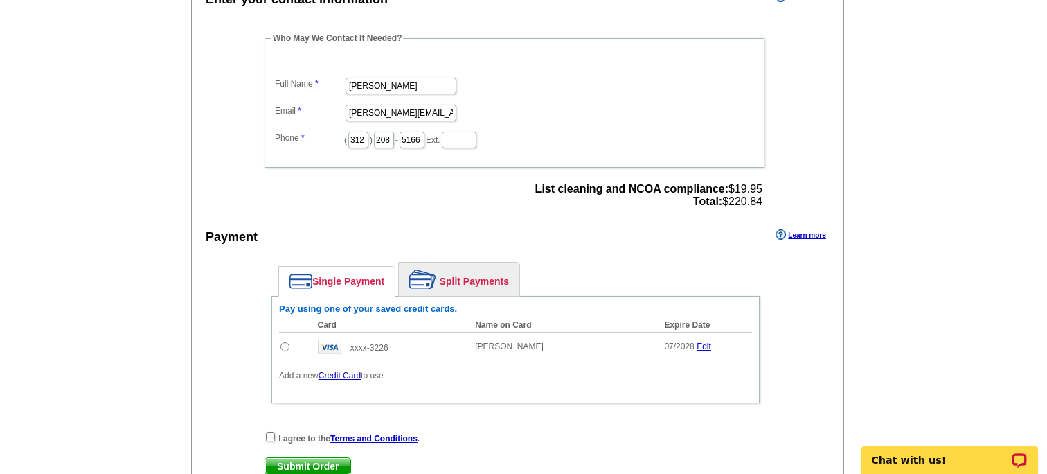
scroll to position [463, 0]
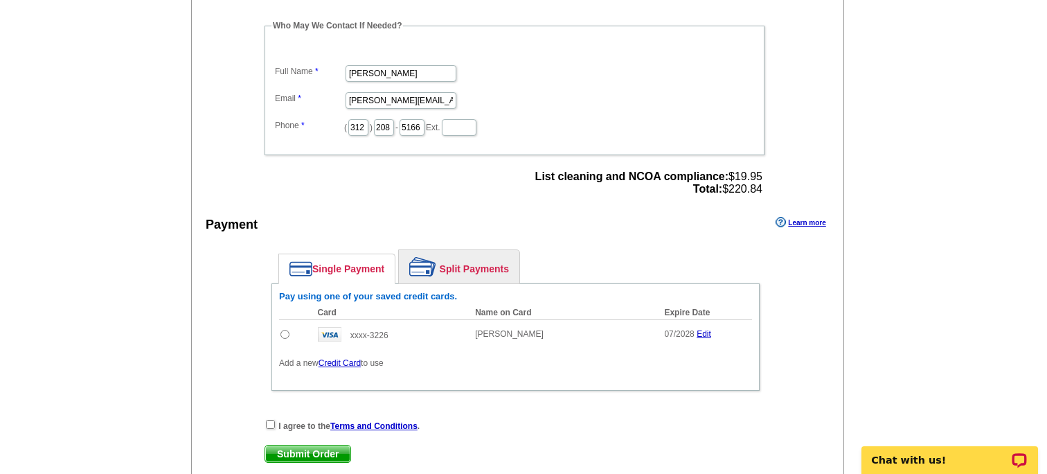
click at [288, 337] on input "radio" at bounding box center [284, 334] width 9 height 9
radio input "true"
click at [272, 423] on input "checkbox" at bounding box center [270, 424] width 9 height 9
checkbox input "true"
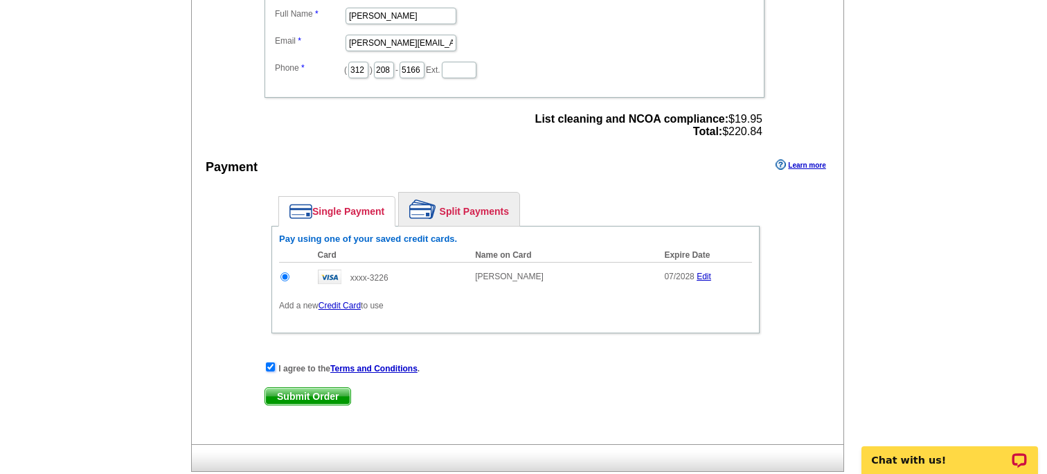
scroll to position [521, 0]
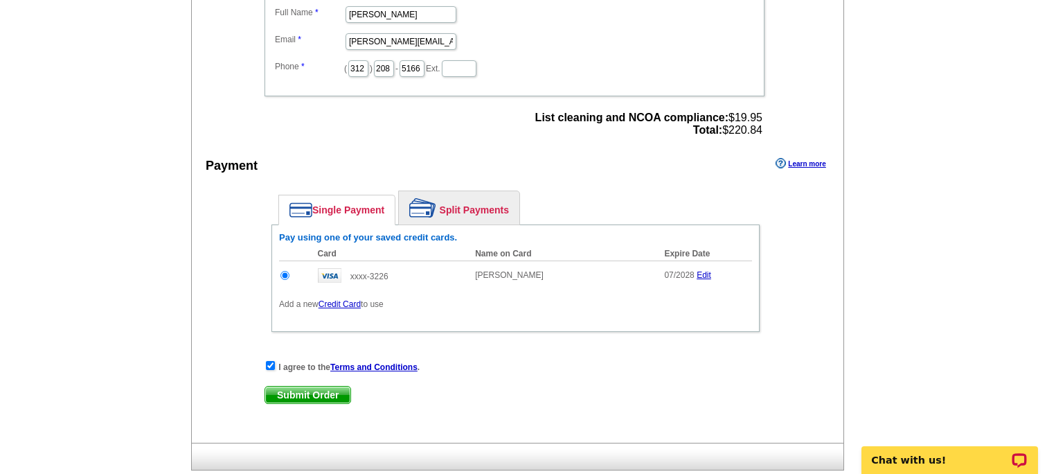
click at [304, 393] on span "Submit Order" at bounding box center [307, 394] width 85 height 17
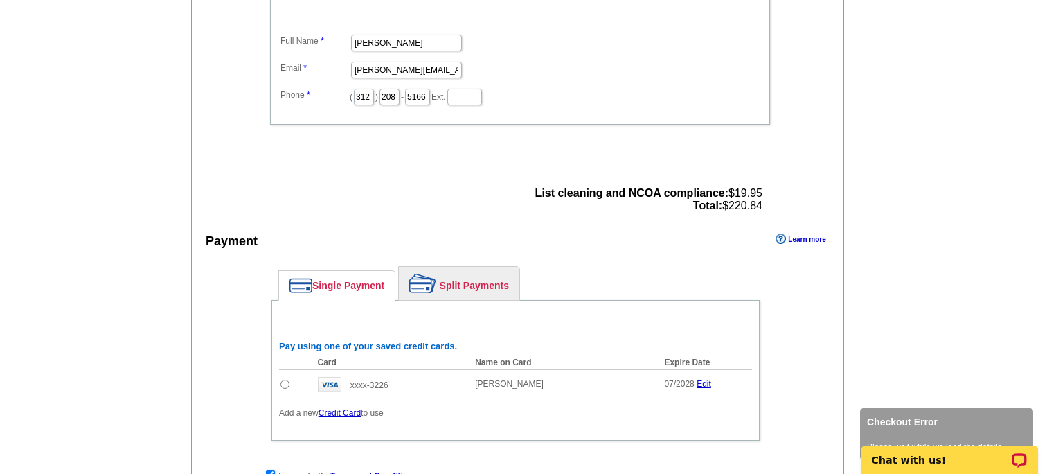
scroll to position [641, 0]
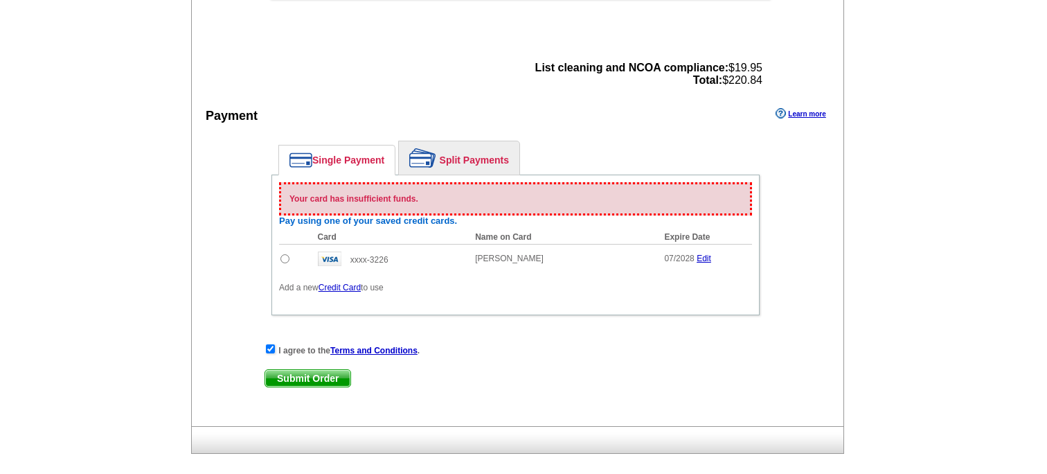
click at [557, 371] on div "Submit Order Submit Order" at bounding box center [516, 378] width 502 height 18
click at [299, 379] on span "Submit Order" at bounding box center [307, 378] width 85 height 17
click at [285, 256] on input "radio" at bounding box center [284, 258] width 9 height 9
radio input "true"
click at [310, 373] on span "Submit Order" at bounding box center [307, 378] width 85 height 17
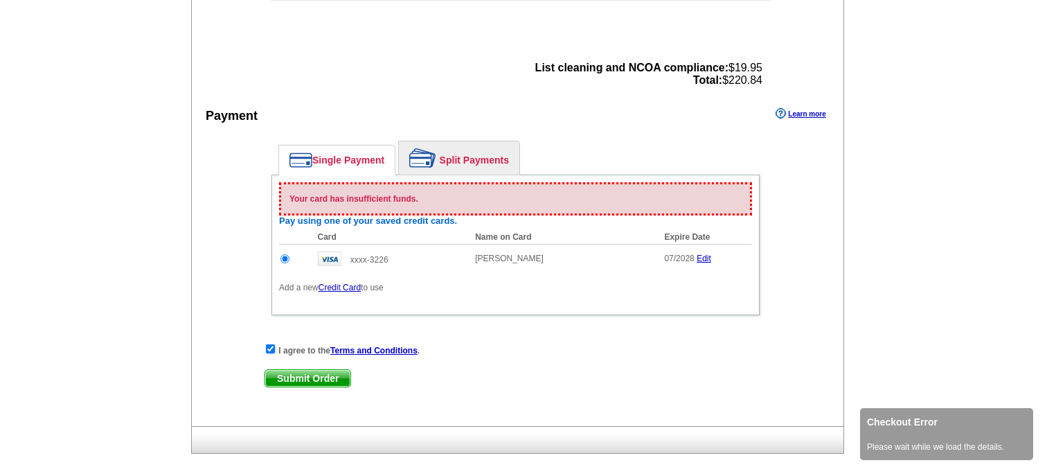
click at [477, 378] on div "Submit Order Submit Order" at bounding box center [516, 378] width 502 height 18
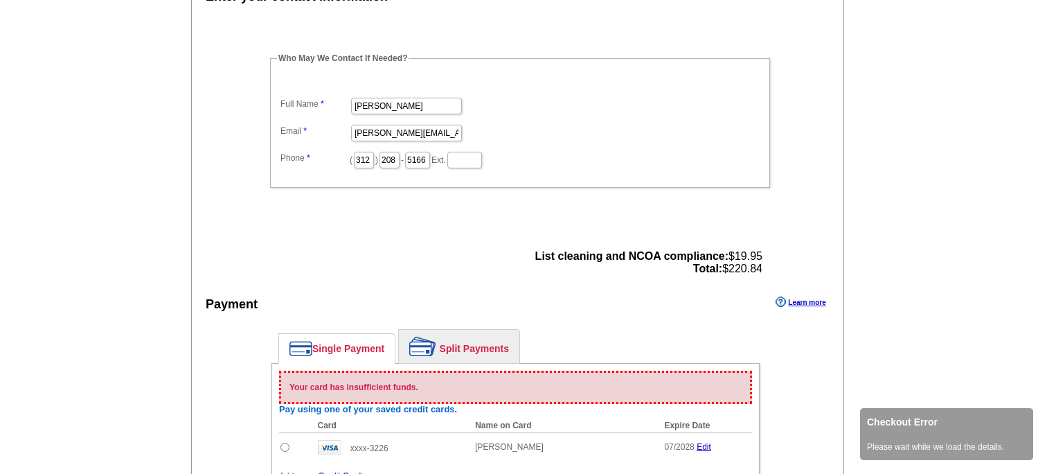
scroll to position [473, 0]
